Goal: Task Accomplishment & Management: Manage account settings

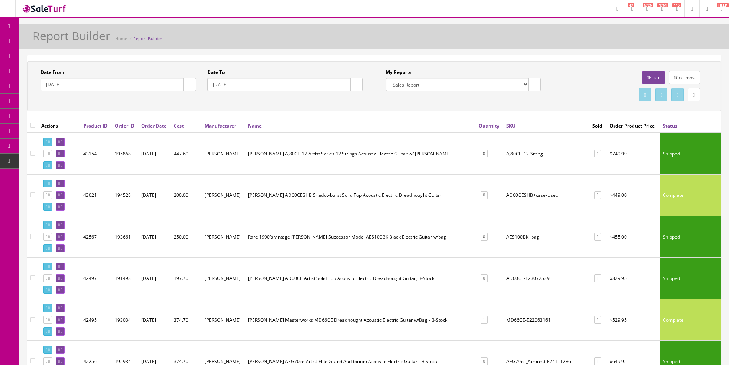
select select "224"
click at [51, 40] on span "Products" at bounding box center [55, 41] width 19 height 7
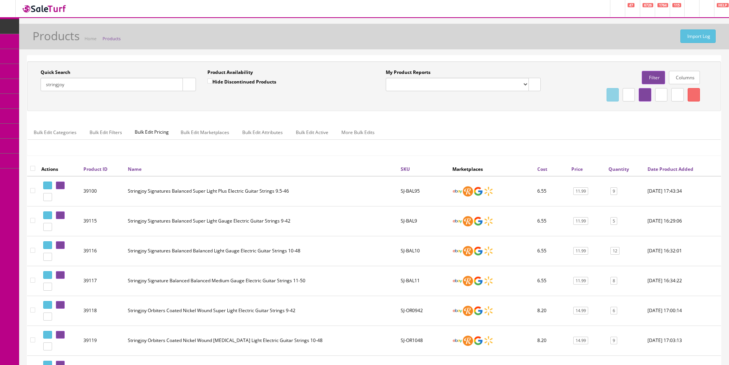
click at [105, 88] on input "stringjoy" at bounding box center [112, 84] width 142 height 13
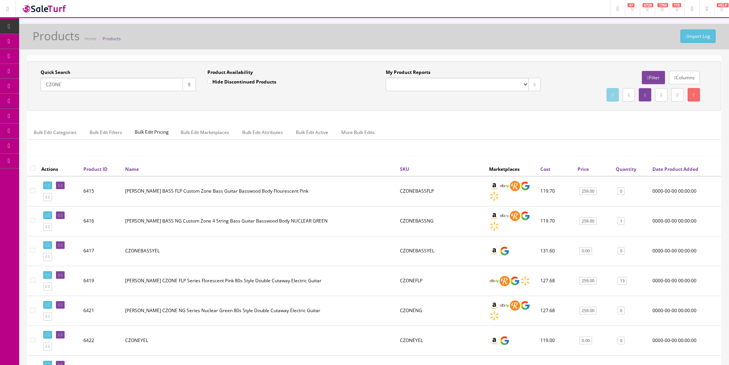
type input "CZONE"
click at [75, 85] on input "CZONE" at bounding box center [112, 84] width 142 height 13
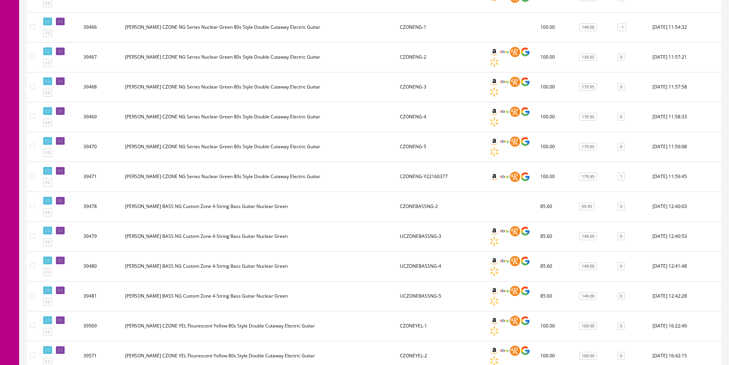
scroll to position [421, 0]
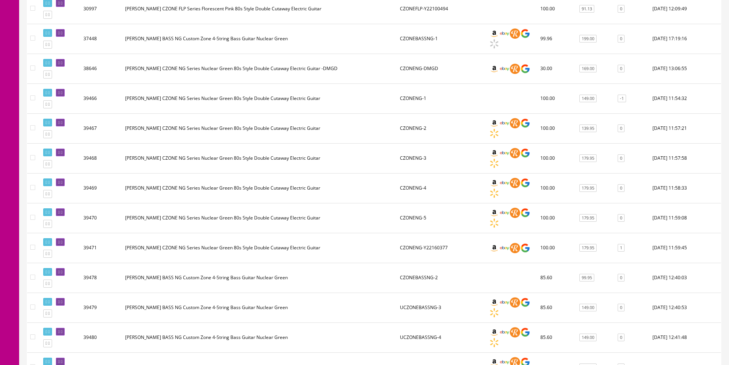
drag, startPoint x: 31, startPoint y: 95, endPoint x: 46, endPoint y: 104, distance: 17.0
click at [31, 95] on td at bounding box center [32, 98] width 11 height 30
click at [32, 98] on input"] "checkbox" at bounding box center [32, 97] width 5 height 5
checkbox input"] "true"
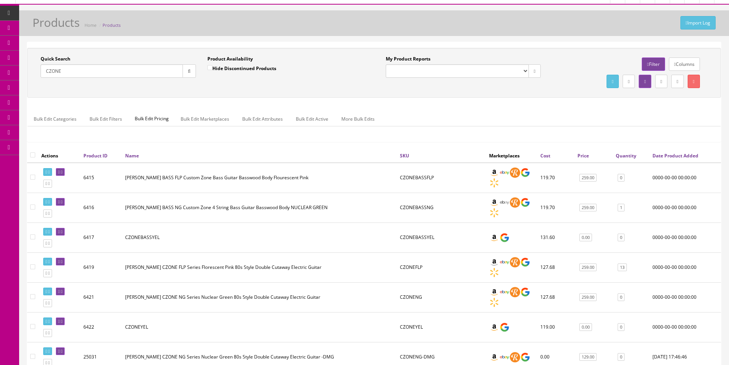
scroll to position [0, 0]
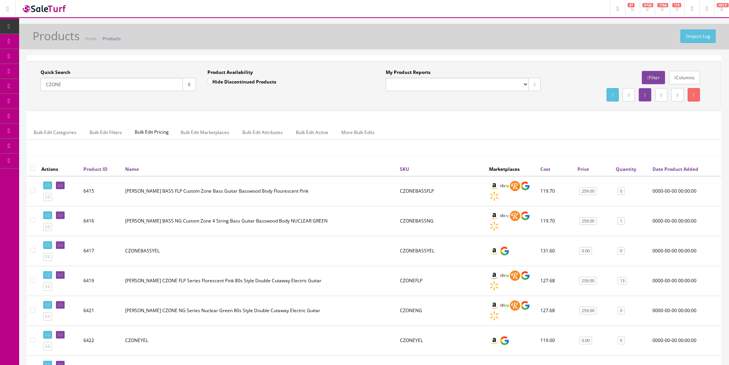
click at [699, 98] on link at bounding box center [694, 94] width 12 height 13
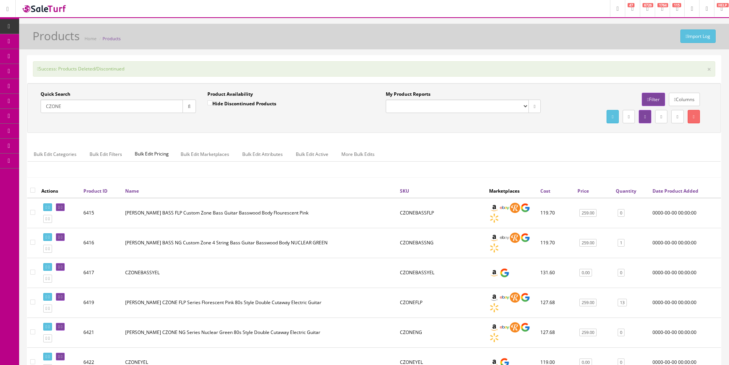
click at [484, 97] on div "My Product Reports Amazon FMIC Audit Market Errors (InStock) Marketplace Errors…" at bounding box center [463, 102] width 155 height 22
click at [513, 74] on div "Success: Products Deleted/Discontinued ×" at bounding box center [374, 68] width 683 height 15
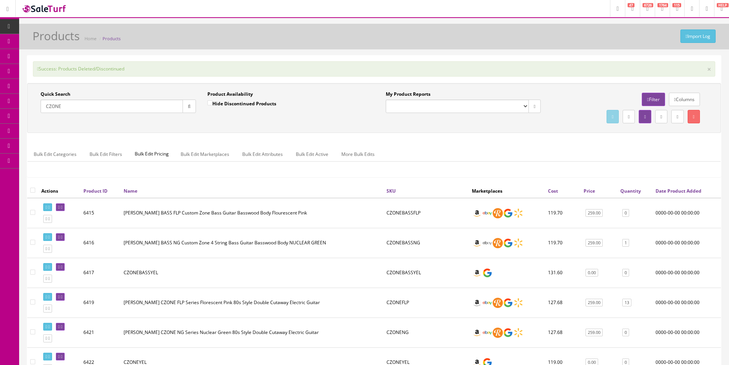
click at [130, 112] on input "CZONE" at bounding box center [112, 106] width 142 height 13
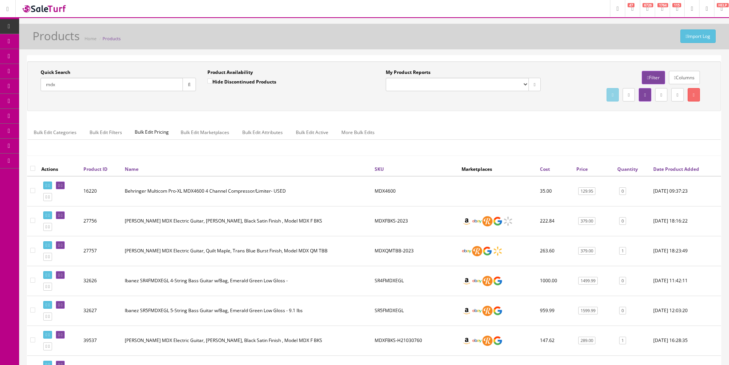
click at [105, 86] on input "mdx" at bounding box center [112, 84] width 142 height 13
click at [250, 104] on div "Quick Search C1 air Date From Product Availability Hide Discontinued Products D…" at bounding box center [374, 86] width 694 height 50
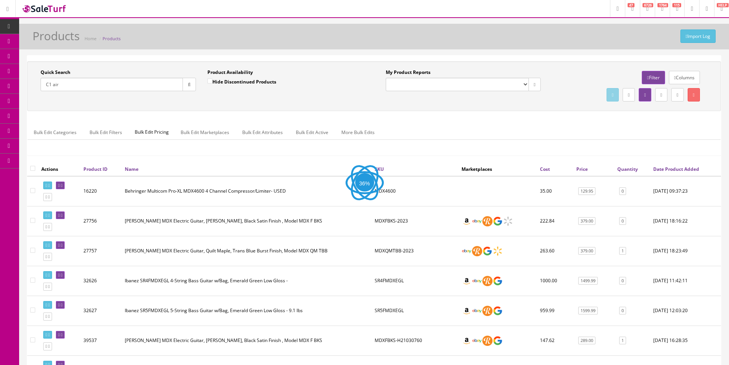
click at [250, 104] on div "Quick Search C1 air Date From Product Availability Hide Discontinued Products D…" at bounding box center [374, 86] width 694 height 50
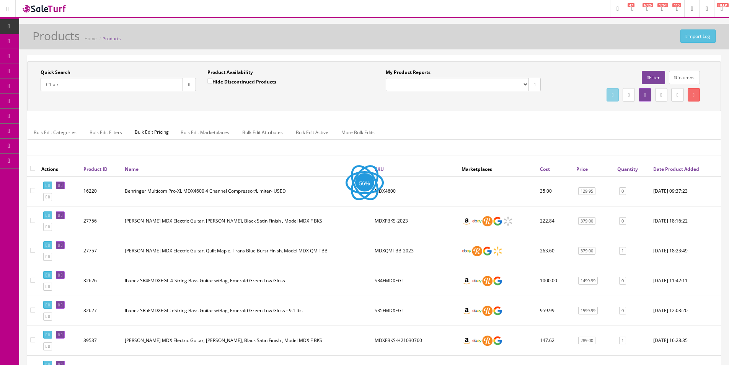
click at [250, 103] on div "Quick Search C1 air Date From Product Availability Hide Discontinued Products D…" at bounding box center [374, 86] width 690 height 34
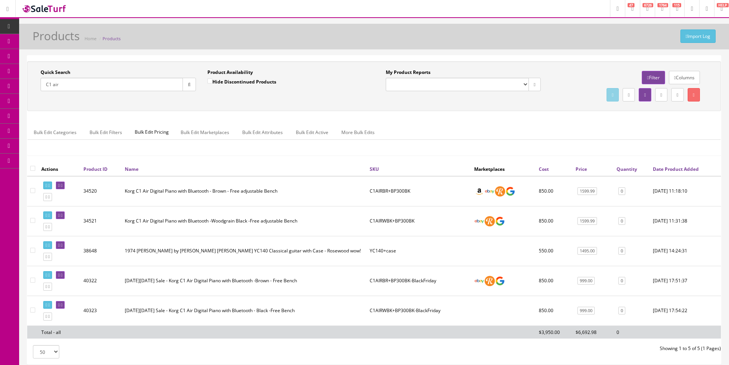
click at [418, 126] on ul "Bulk Edit Categories Bulk Edit Filters Bulk Edit Pricing Bulk Edit Marketplaces…" at bounding box center [374, 132] width 693 height 15
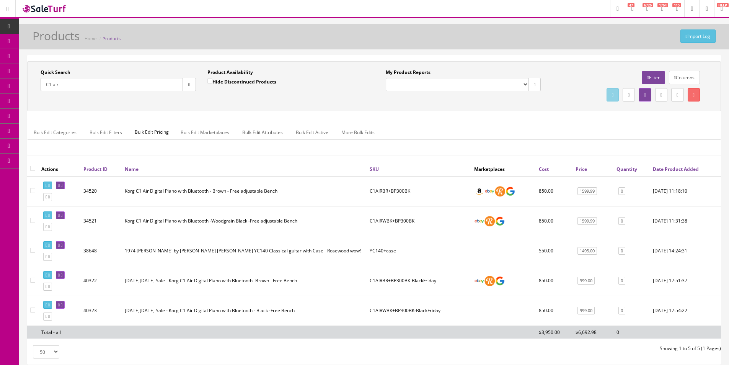
click at [418, 126] on ul "Bulk Edit Categories Bulk Edit Filters Bulk Edit Pricing Bulk Edit Marketplaces…" at bounding box center [374, 132] width 693 height 15
click at [76, 83] on input "C1 air" at bounding box center [112, 84] width 142 height 13
click at [75, 83] on input "C1 air" at bounding box center [112, 84] width 142 height 13
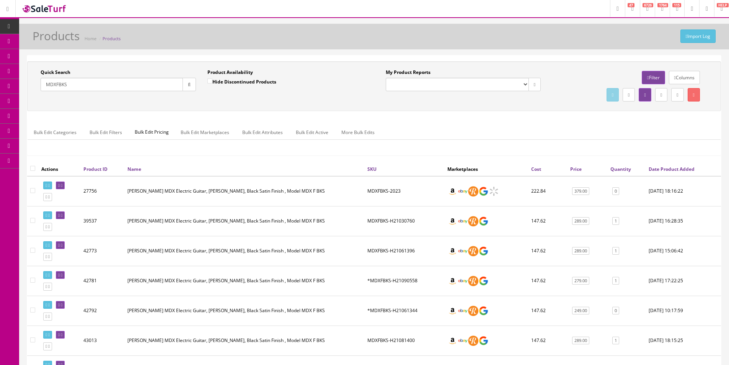
click at [315, 104] on div "Quick Search MDXFBKS Date From Product Availability Hide Discontinued Products …" at bounding box center [374, 86] width 694 height 50
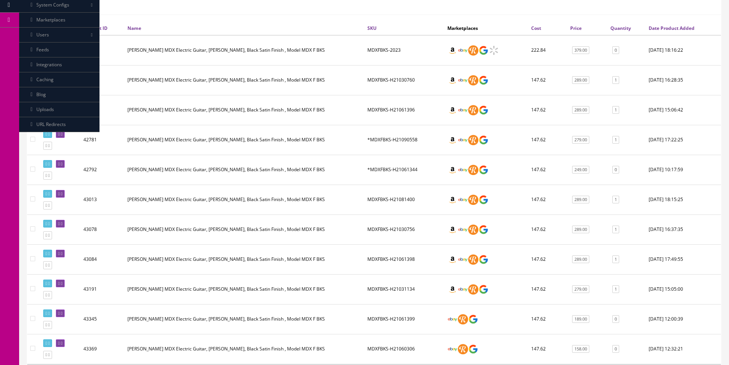
scroll to position [230, 0]
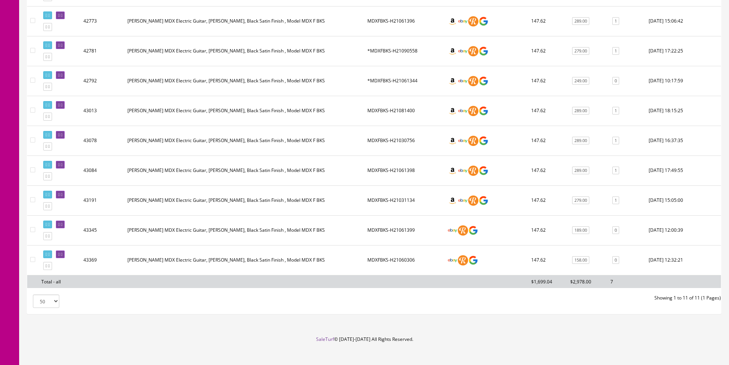
click at [383, 168] on td "MDXFBKS-H21061398" at bounding box center [405, 170] width 80 height 30
click at [382, 168] on td "MDXFBKS-H21061398" at bounding box center [405, 170] width 80 height 30
click at [386, 201] on td "MDXFBKS-H21031134" at bounding box center [405, 200] width 80 height 30
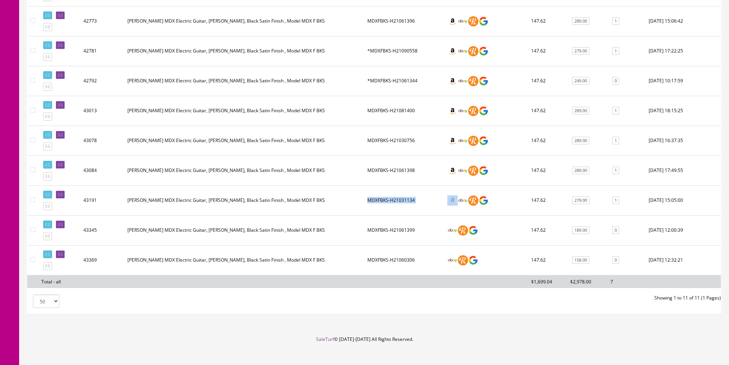
click at [386, 201] on td "MDXFBKS-H21031134" at bounding box center [405, 200] width 80 height 30
click at [386, 200] on td "MDXFBKS-H21031134" at bounding box center [405, 200] width 80 height 30
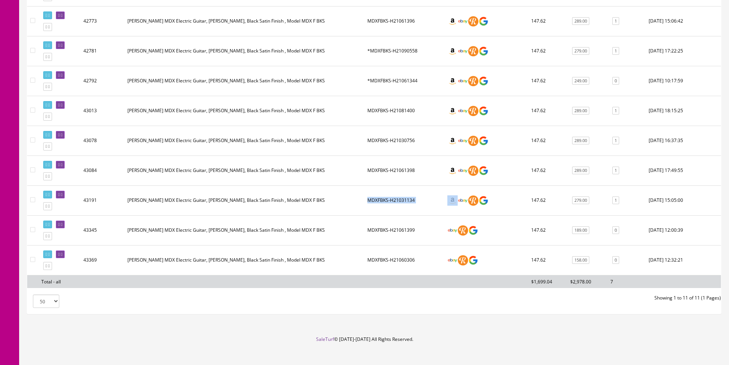
click at [386, 200] on td "MDXFBKS-H21031134" at bounding box center [405, 200] width 80 height 30
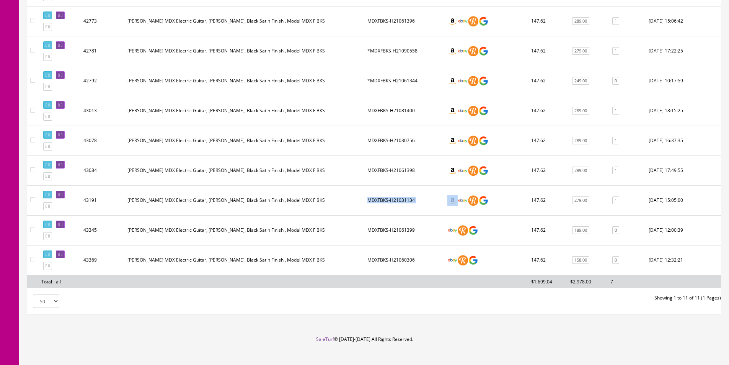
click at [386, 200] on td "MDXFBKS-H21031134" at bounding box center [405, 200] width 80 height 30
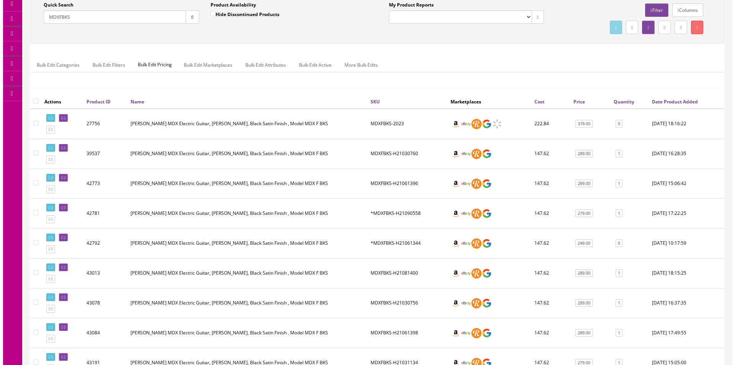
scroll to position [0, 0]
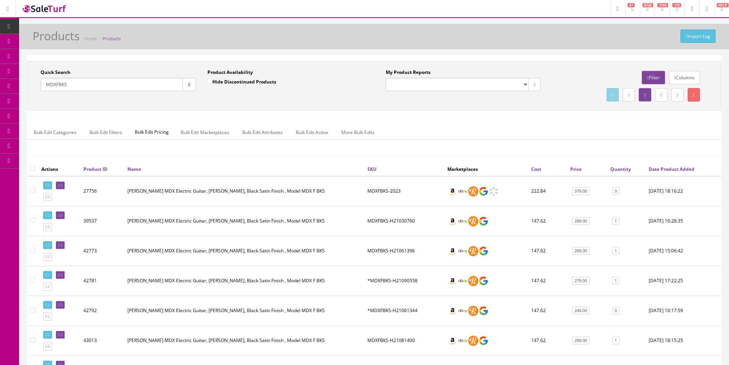
click at [171, 88] on input "MDXFBKS" at bounding box center [112, 84] width 142 height 13
type input "EXILE"
click at [323, 103] on div "Quick Search EXILE Date From Product Availability Hide Discontinued Products Da…" at bounding box center [374, 86] width 690 height 34
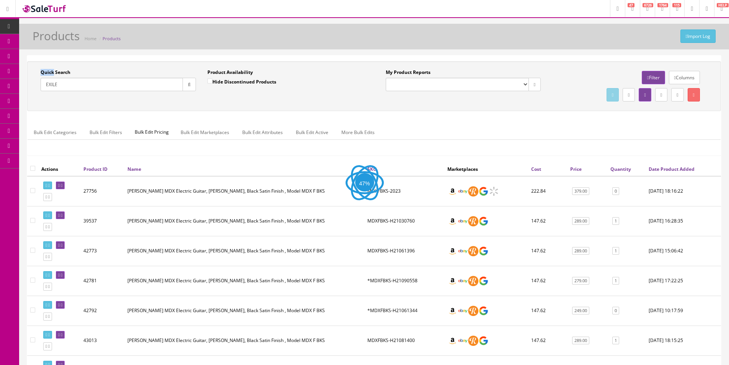
click at [323, 103] on div "Quick Search EXILE Date From Product Availability Hide Discontinued Products Da…" at bounding box center [374, 86] width 690 height 34
click at [323, 102] on div "Quick Search EXILE Date From Product Availability Hide Discontinued Products Da…" at bounding box center [374, 86] width 690 height 34
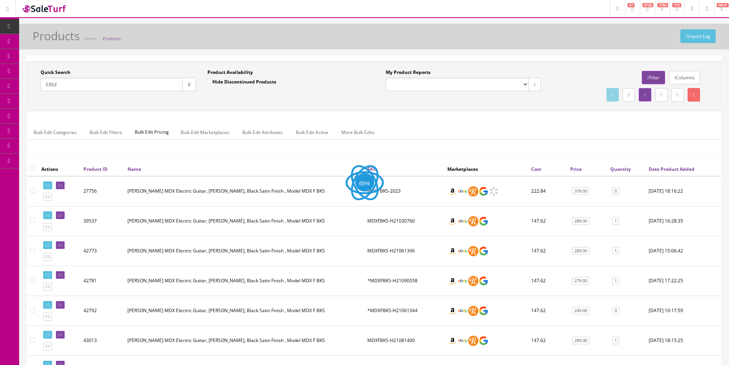
click at [275, 84] on label "Hide Discontinued Products" at bounding box center [242, 82] width 69 height 8
click at [213, 83] on input "Hide Discontinued Products" at bounding box center [210, 81] width 5 height 5
checkbox input "true"
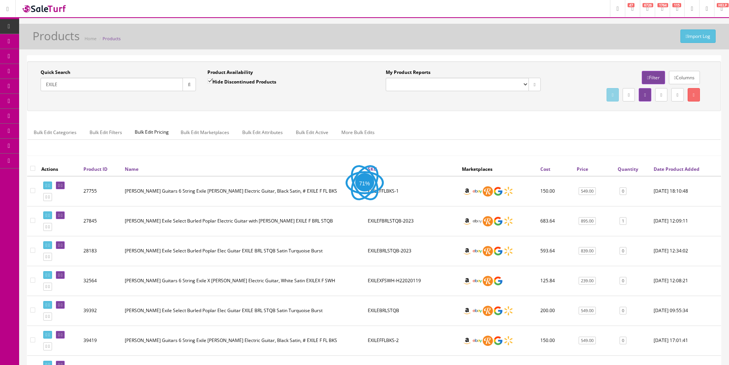
click at [325, 47] on div "Import Log Products Home Products" at bounding box center [374, 38] width 699 height 18
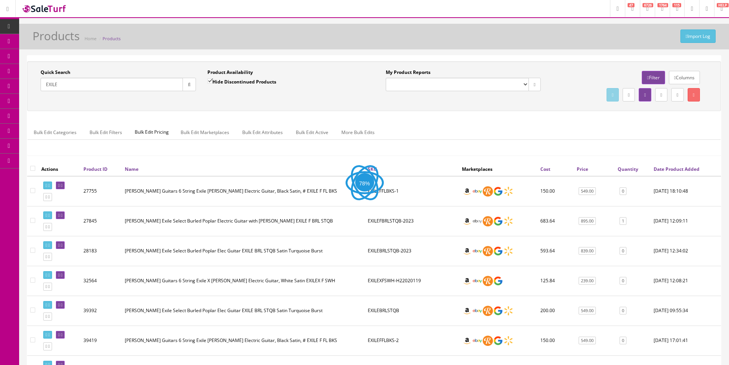
click at [325, 47] on div "Import Log Products Home Products" at bounding box center [374, 38] width 699 height 18
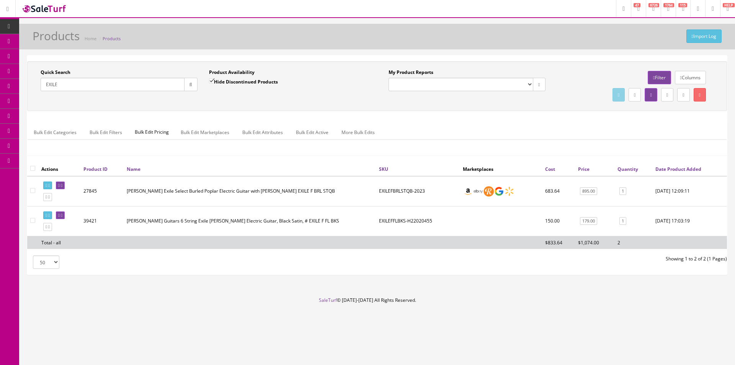
click at [57, 86] on input "EXILE" at bounding box center [113, 84] width 144 height 13
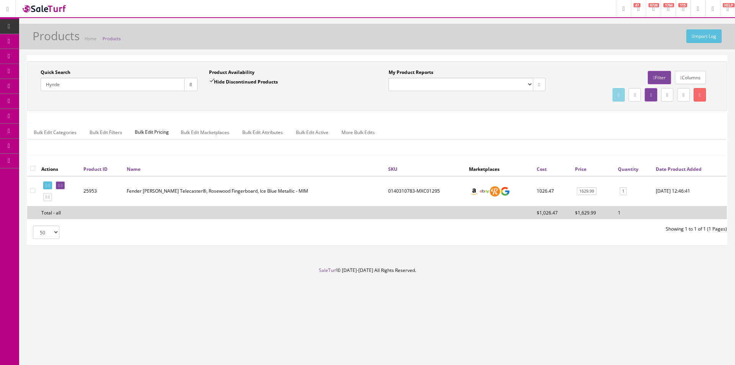
type input "Hynde"
click at [221, 83] on label "Hide Discontinued Products" at bounding box center [243, 82] width 69 height 8
click at [214, 83] on input "Hide Discontinued Products" at bounding box center [211, 81] width 5 height 5
checkbox input "false"
click at [219, 99] on div "Quick Search Hynde Date From Product Availability Hide Discontinued Products Da…" at bounding box center [377, 86] width 696 height 34
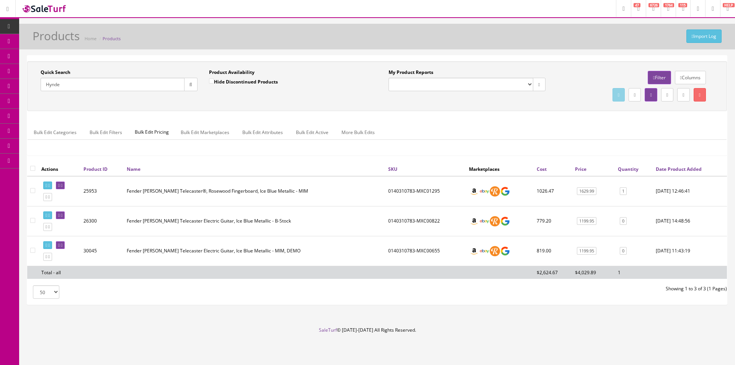
click at [404, 219] on td "0140310783-MXC00822" at bounding box center [425, 221] width 81 height 30
copy td "0140310783"
click at [65, 217] on link at bounding box center [60, 215] width 9 height 8
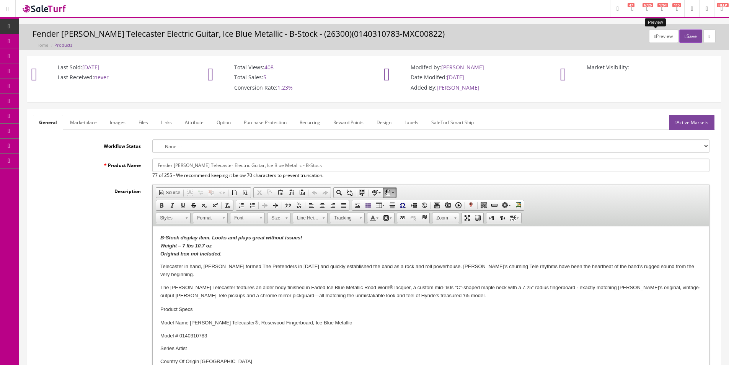
click at [654, 38] on button "Preview" at bounding box center [663, 35] width 29 height 13
